Goal: Entertainment & Leisure: Consume media (video, audio)

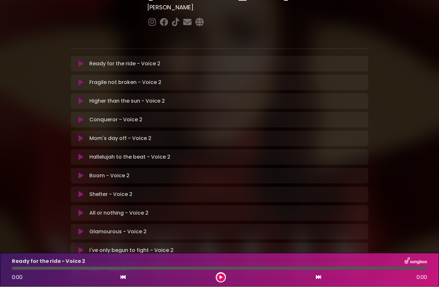
scroll to position [101, 0]
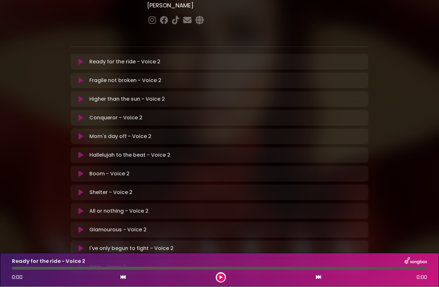
click at [84, 227] on button at bounding box center [81, 230] width 12 height 6
click at [79, 264] on icon at bounding box center [81, 267] width 4 height 6
click at [82, 264] on icon at bounding box center [80, 267] width 5 height 6
click at [85, 245] on button at bounding box center [81, 248] width 12 height 6
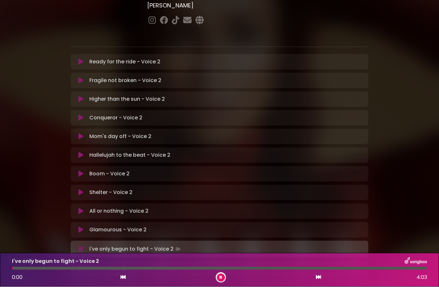
click at [82, 265] on icon at bounding box center [80, 268] width 5 height 6
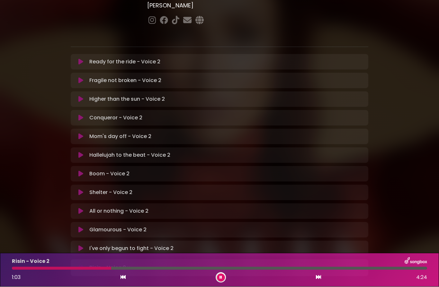
click at [80, 245] on icon at bounding box center [80, 248] width 5 height 6
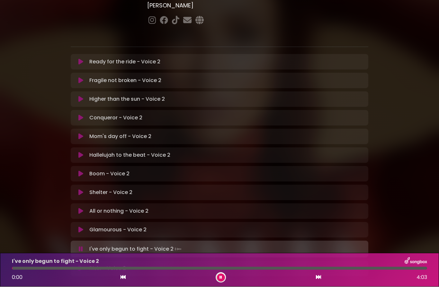
click at [84, 265] on button at bounding box center [81, 268] width 12 height 6
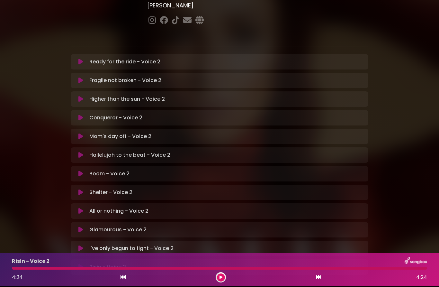
click at [76, 227] on button at bounding box center [81, 230] width 12 height 6
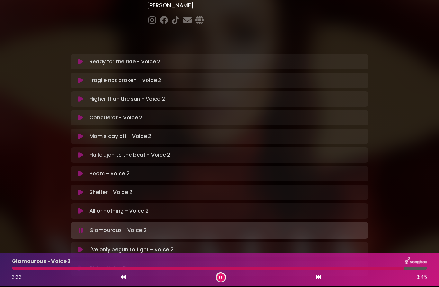
click at [222, 277] on button at bounding box center [221, 277] width 8 height 8
